Goal: Browse casually: Explore the website without a specific task or goal

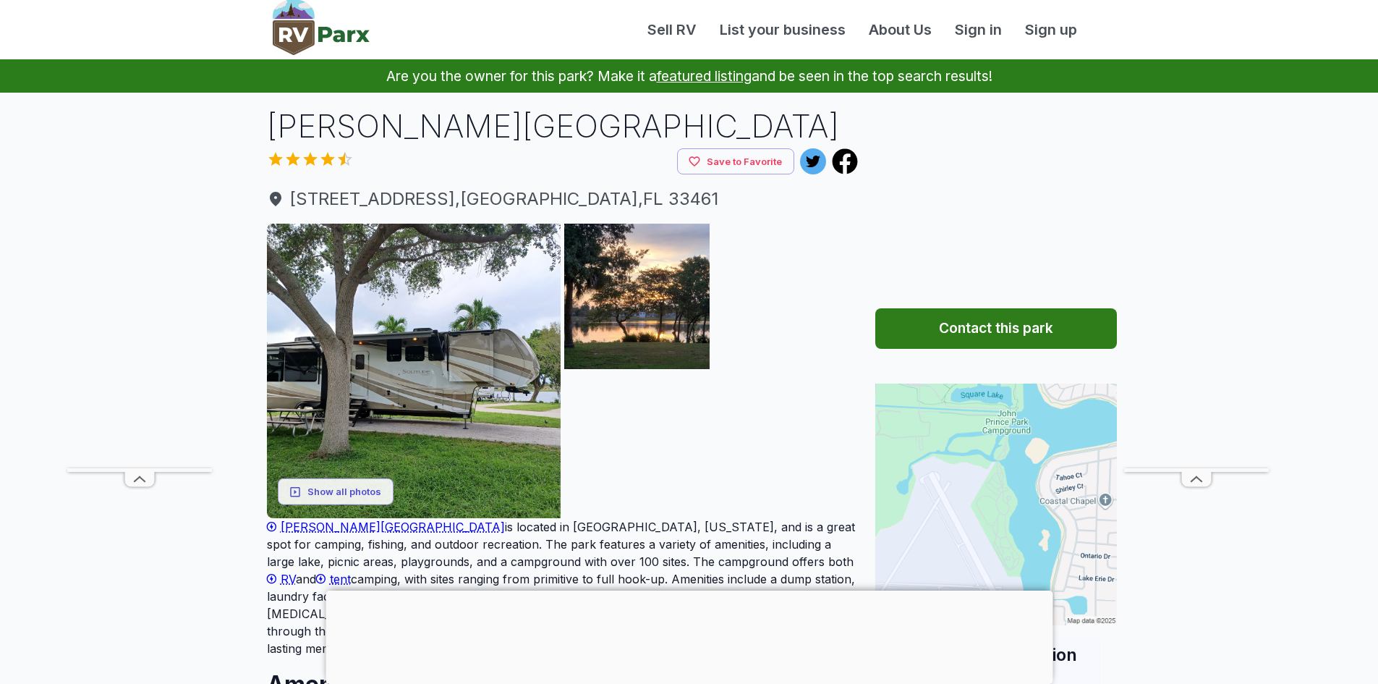
scroll to position [72, 0]
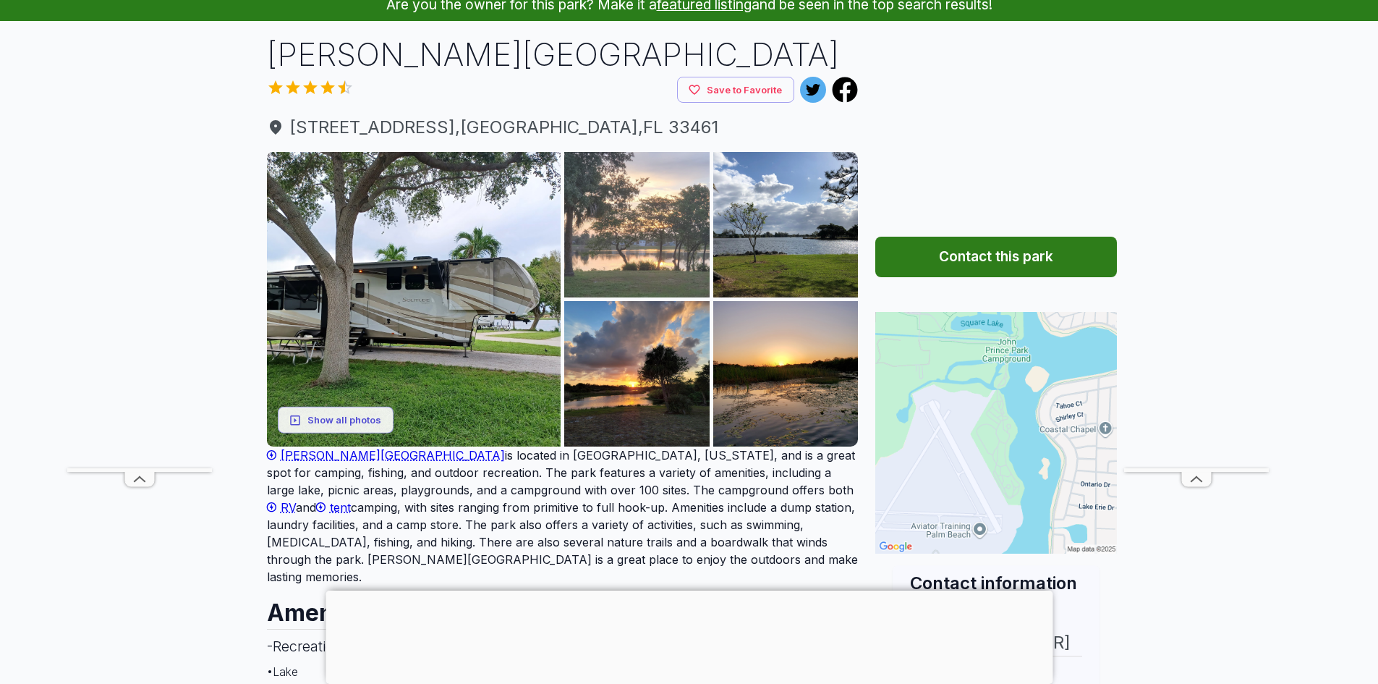
click at [627, 247] on img at bounding box center [636, 224] width 145 height 145
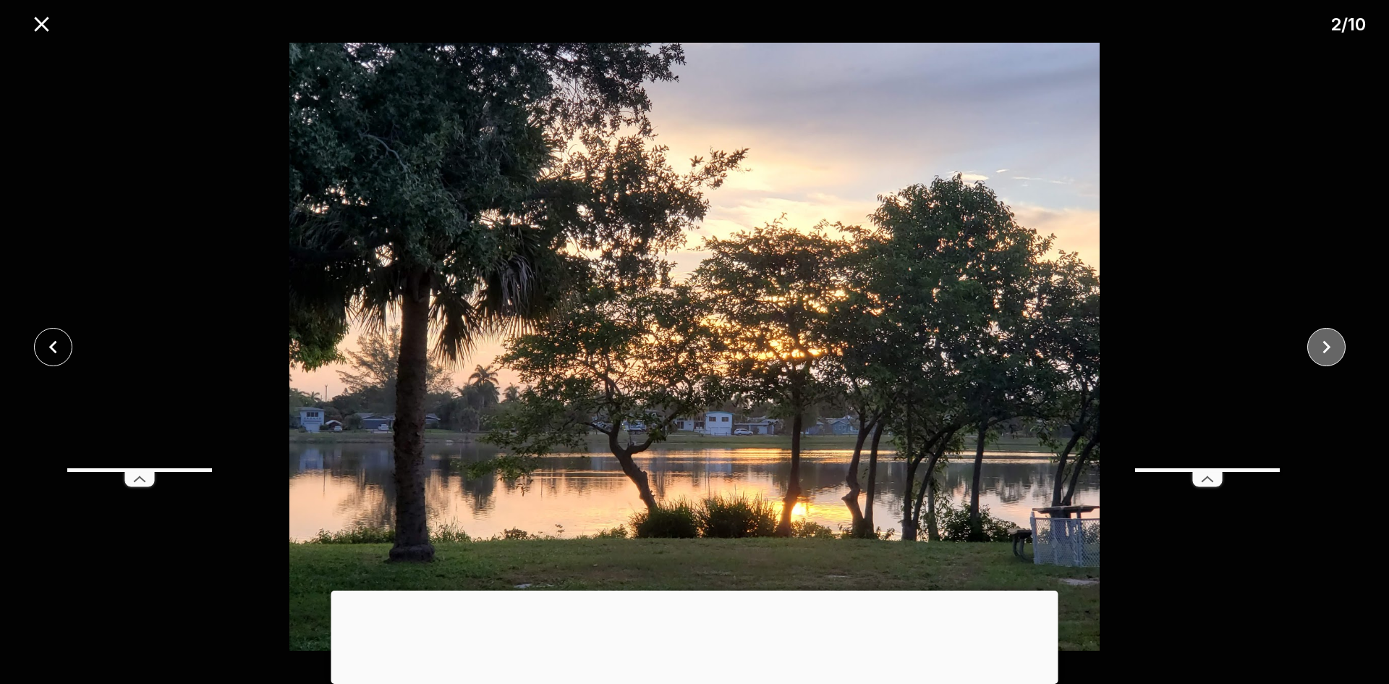
click at [1325, 347] on icon "close" at bounding box center [1326, 346] width 25 height 25
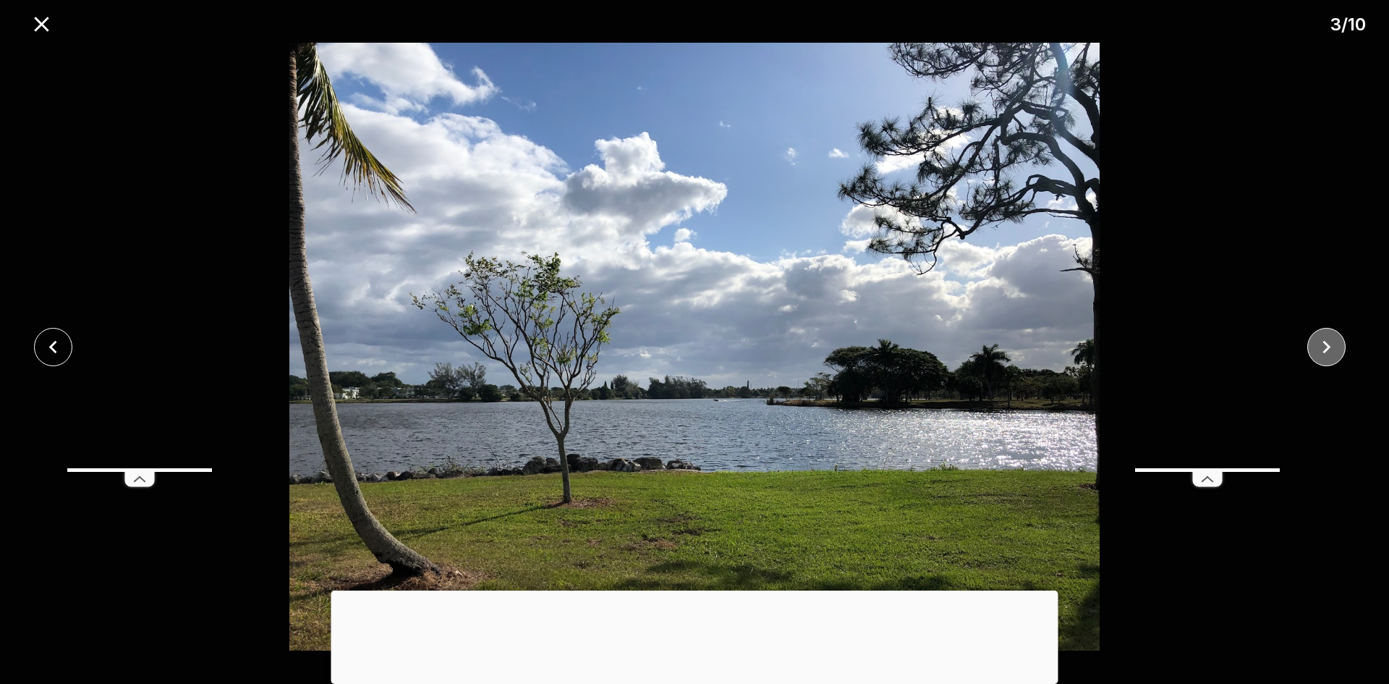
click at [1328, 349] on icon "close" at bounding box center [1326, 346] width 25 height 25
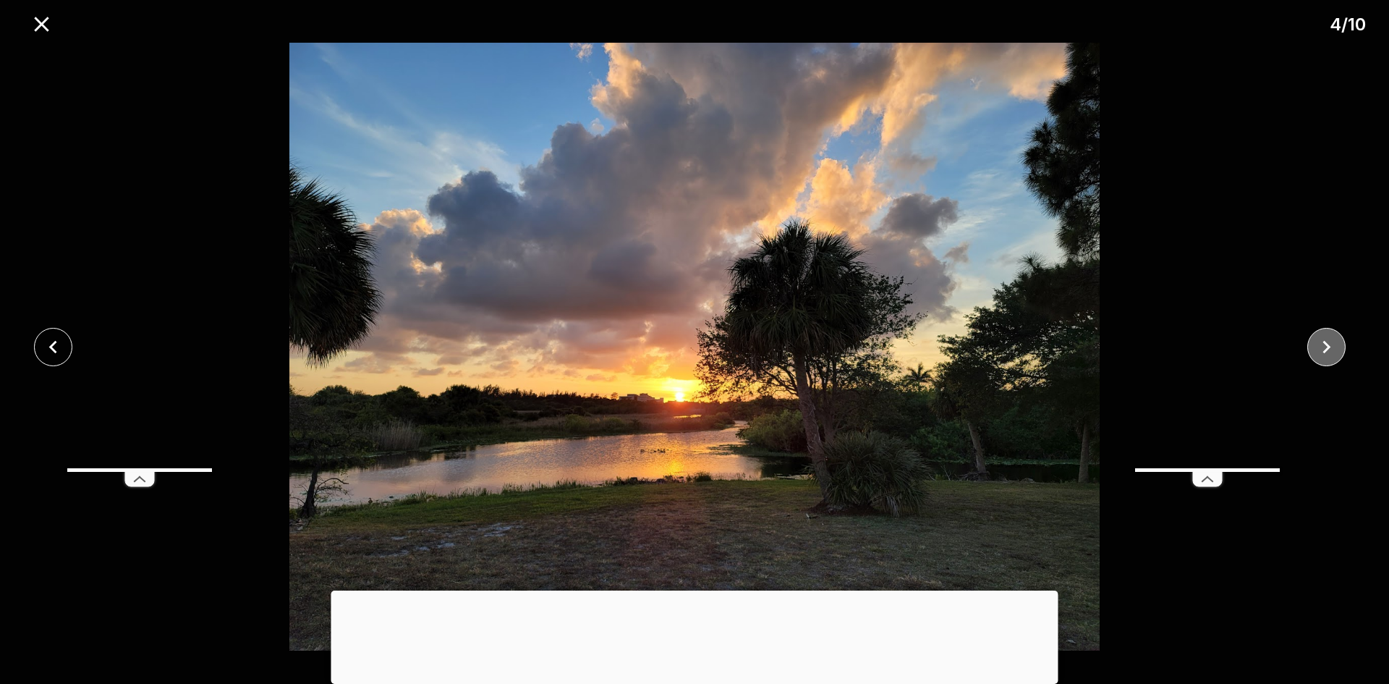
click at [1331, 354] on icon "close" at bounding box center [1326, 346] width 25 height 25
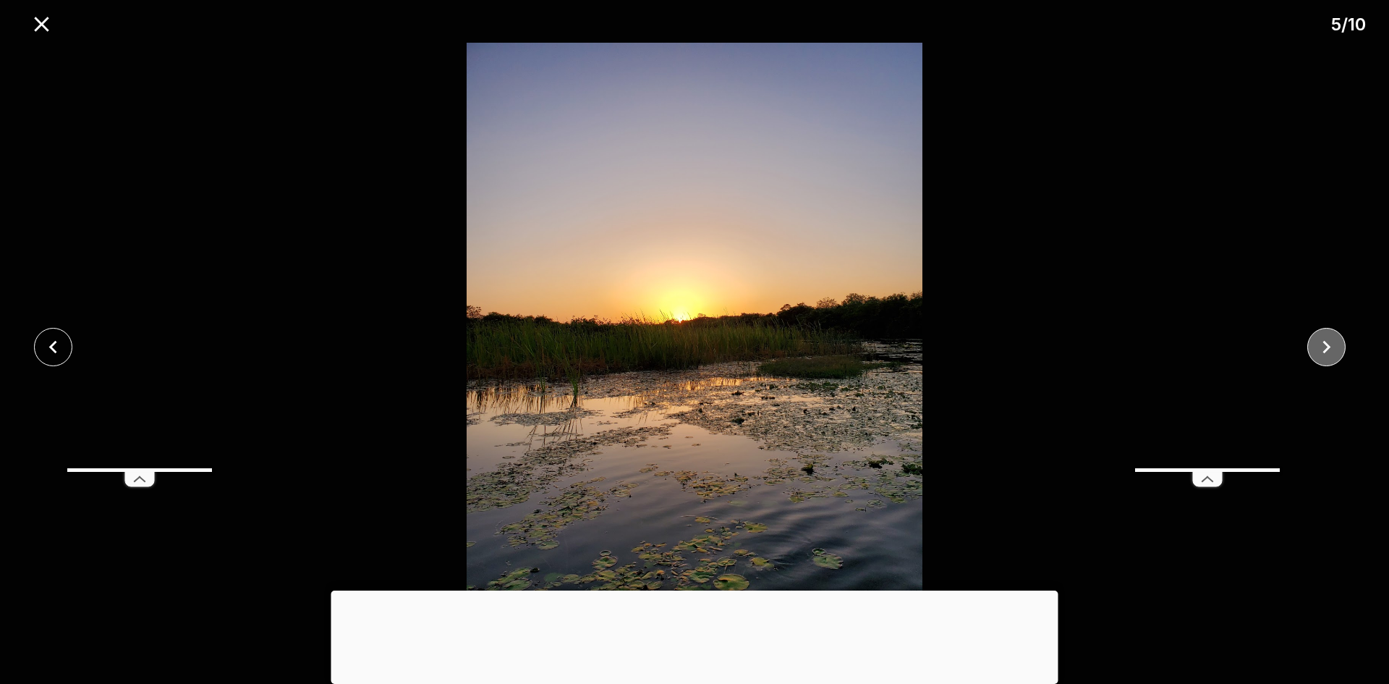
click at [1331, 354] on icon "close" at bounding box center [1326, 346] width 25 height 25
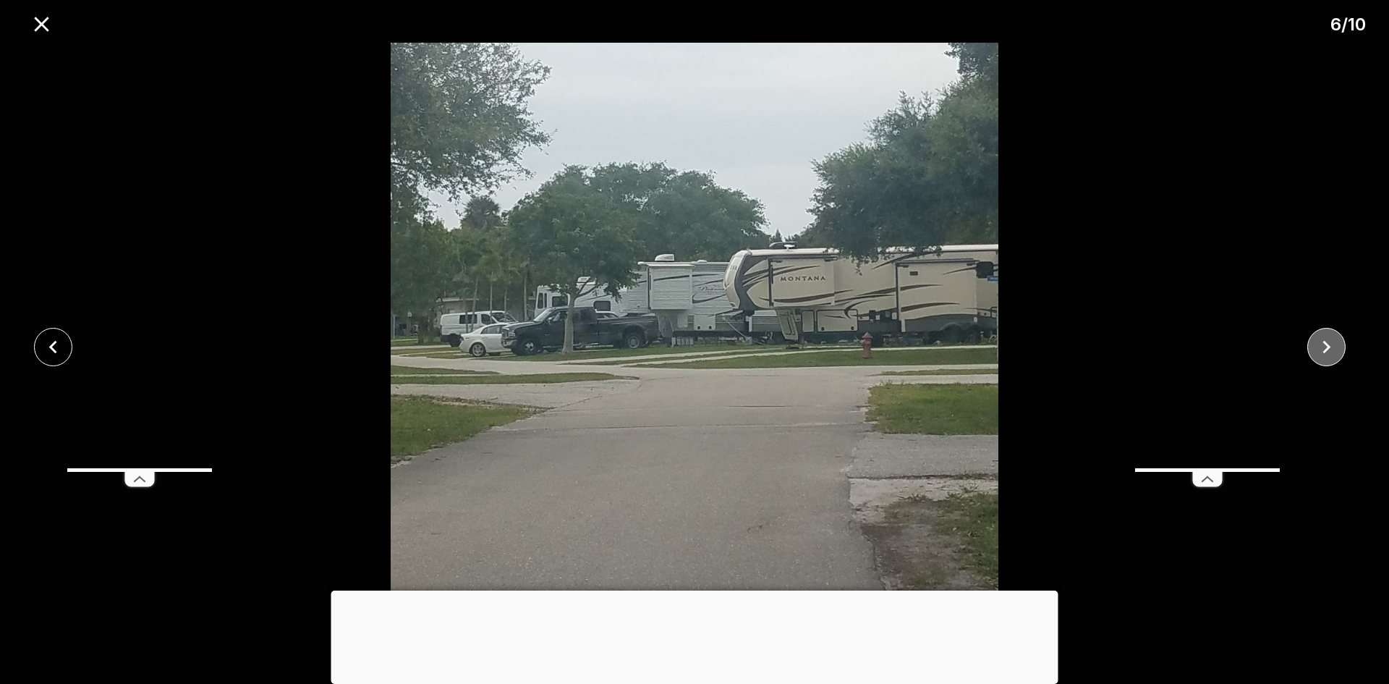
click at [1331, 354] on icon "close" at bounding box center [1326, 346] width 25 height 25
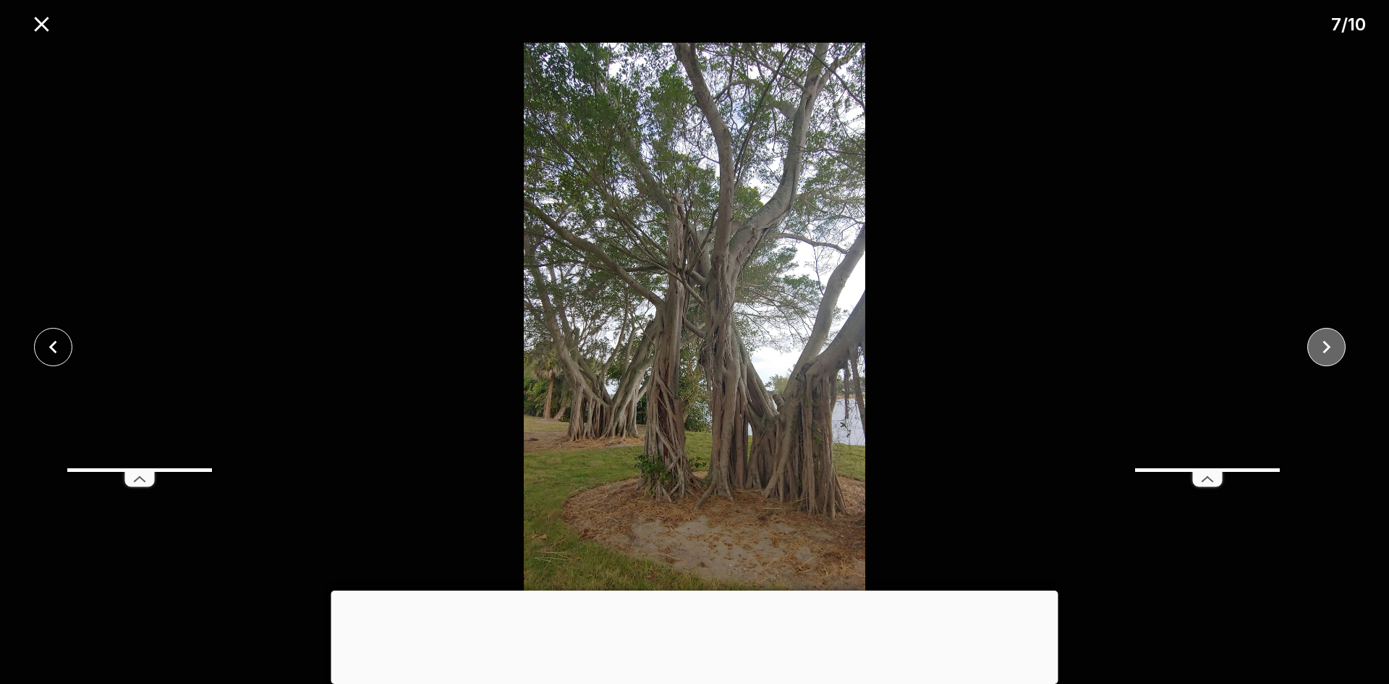
click at [1331, 354] on icon "close" at bounding box center [1326, 346] width 25 height 25
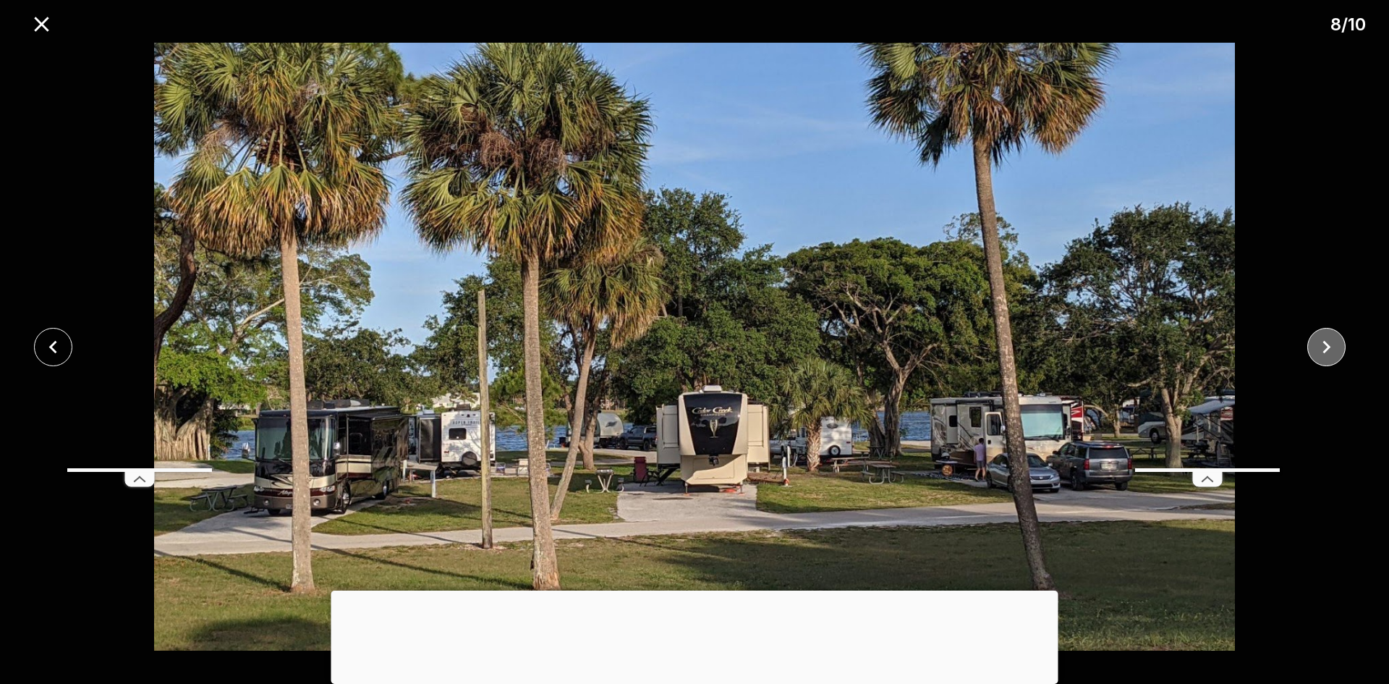
click at [1331, 354] on icon "close" at bounding box center [1326, 346] width 25 height 25
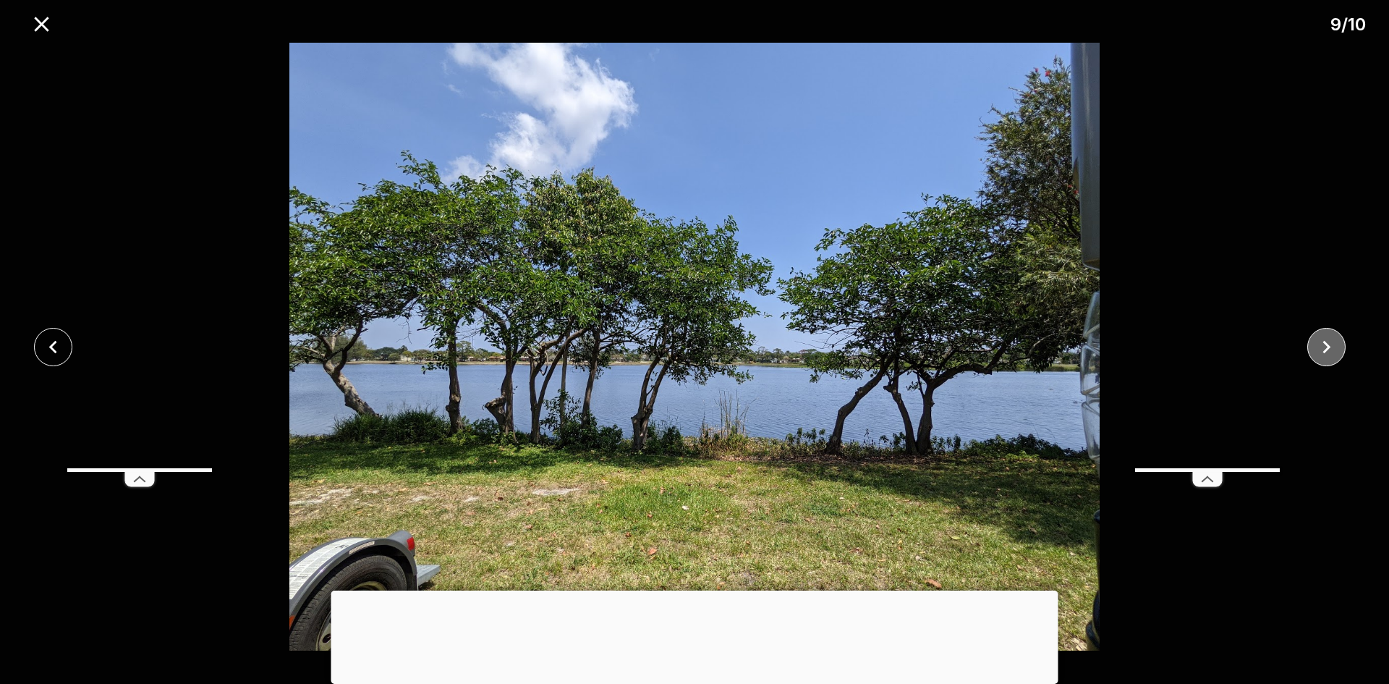
click at [1331, 354] on icon "close" at bounding box center [1326, 346] width 25 height 25
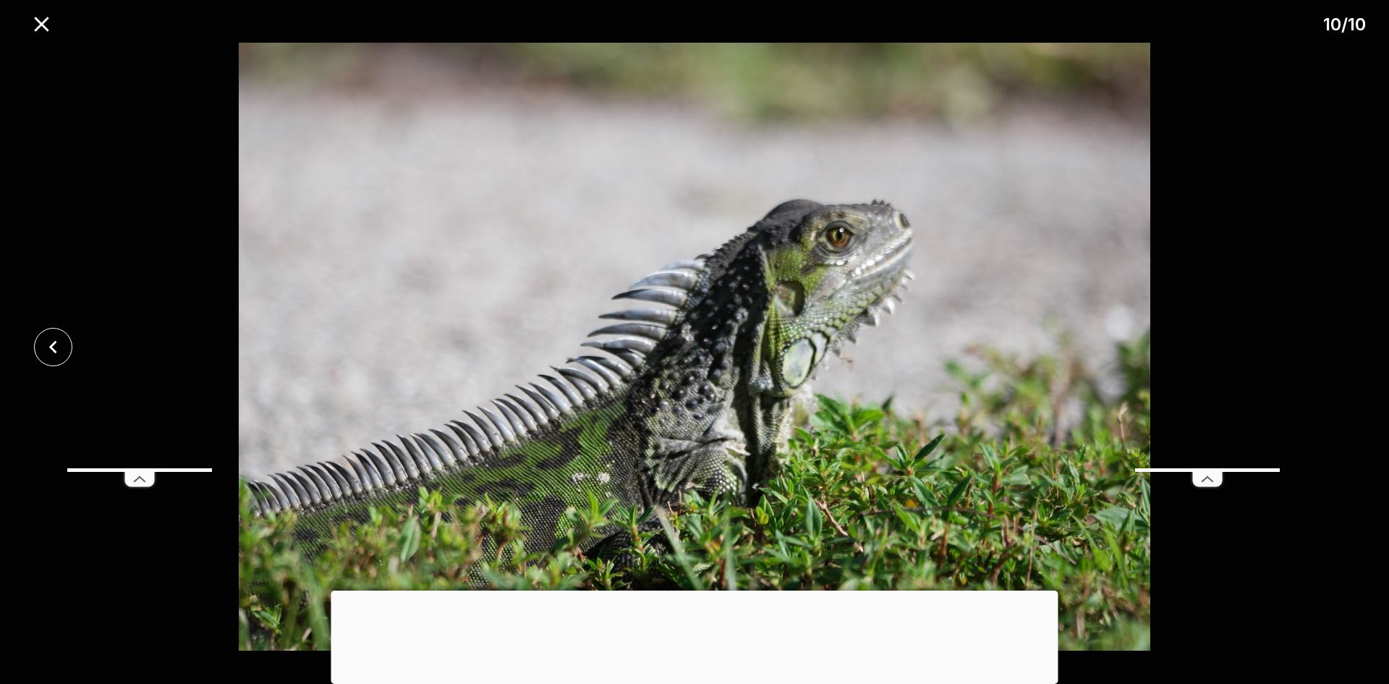
click at [1331, 354] on div at bounding box center [694, 347] width 1389 height 608
click at [53, 22] on icon "close" at bounding box center [41, 24] width 25 height 25
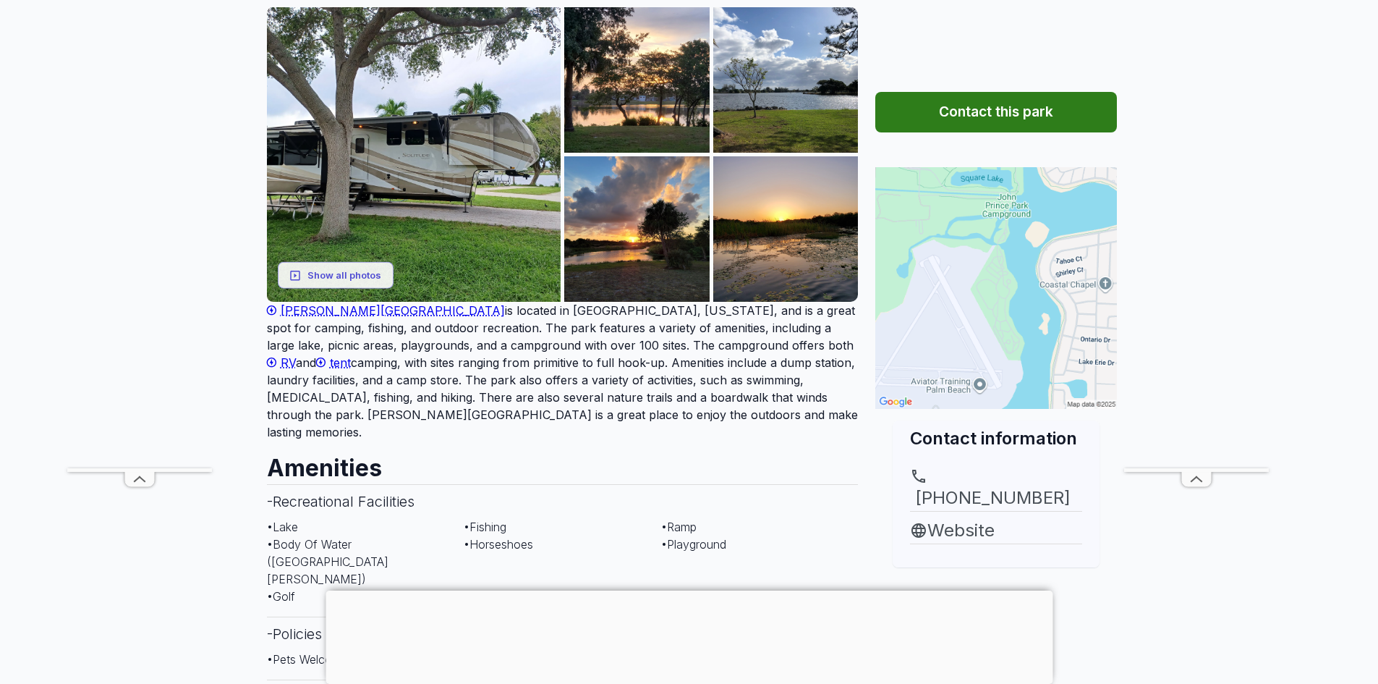
scroll to position [0, 0]
